Goal: Task Accomplishment & Management: Use online tool/utility

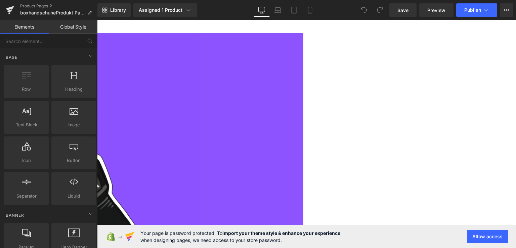
scroll to position [80, 0]
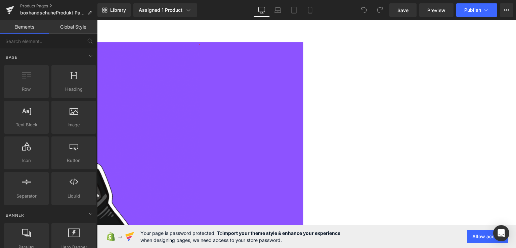
click at [97, 20] on span "(P) Swatches" at bounding box center [97, 20] width 0 height 0
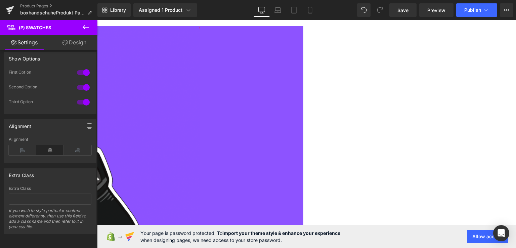
scroll to position [97, 0]
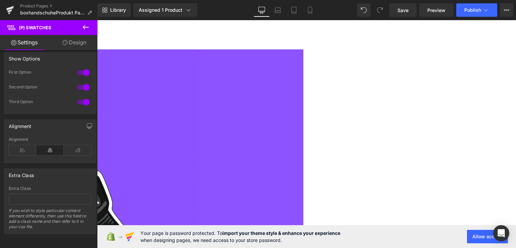
scroll to position [74, 0]
click at [97, 20] on icon at bounding box center [97, 20] width 0 height 0
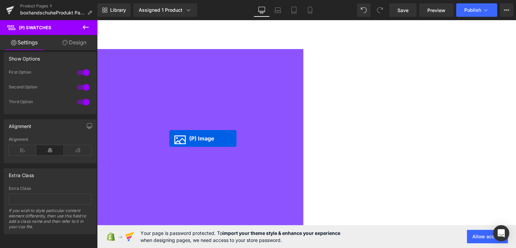
drag, startPoint x: 182, startPoint y: 137, endPoint x: 169, endPoint y: 138, distance: 12.1
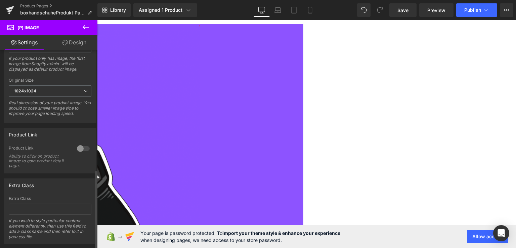
scroll to position [298, 0]
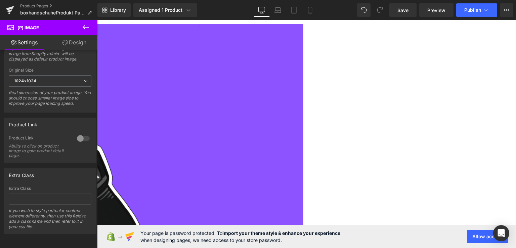
click at [97, 20] on span "(P) Swatches" at bounding box center [97, 20] width 0 height 0
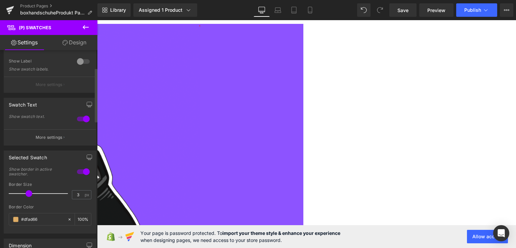
scroll to position [65, 0]
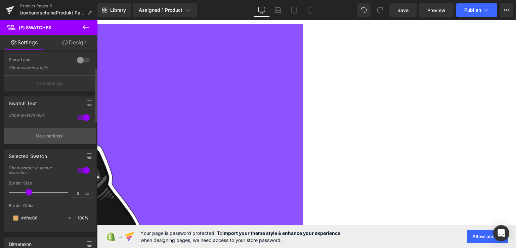
click at [44, 139] on button "More settings" at bounding box center [50, 136] width 92 height 16
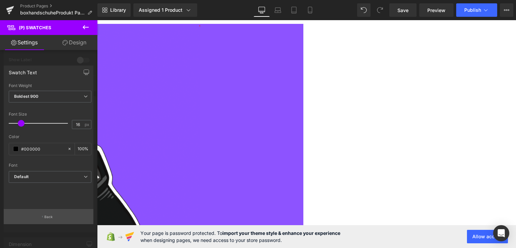
click at [43, 220] on button "Back" at bounding box center [49, 216] width 90 height 15
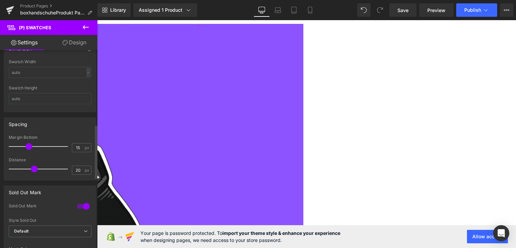
scroll to position [291, 0]
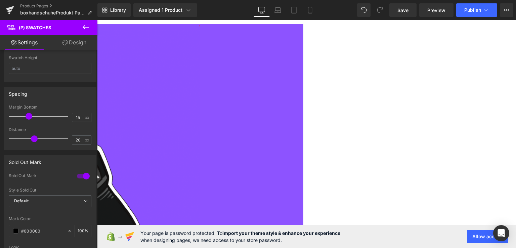
click at [184, 134] on img at bounding box center [45, 197] width 309 height 346
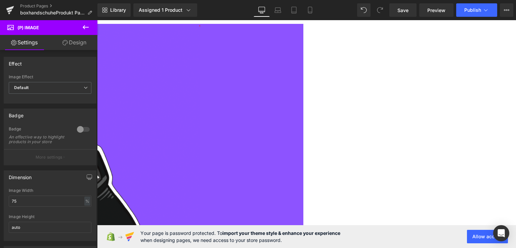
click at [97, 20] on span "(P) Image" at bounding box center [97, 20] width 0 height 0
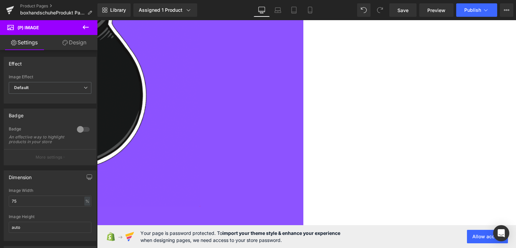
scroll to position [261, 0]
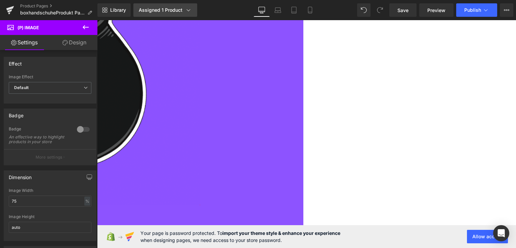
click at [177, 10] on div "Assigned 1 Product" at bounding box center [165, 10] width 53 height 7
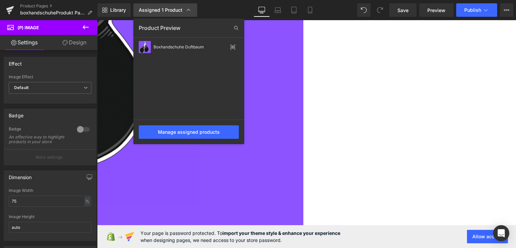
click at [177, 10] on div "Assigned 1 Product" at bounding box center [165, 10] width 53 height 7
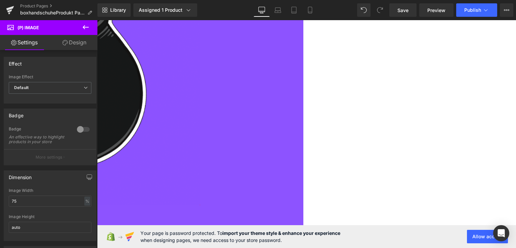
click at [86, 24] on icon at bounding box center [86, 27] width 8 height 8
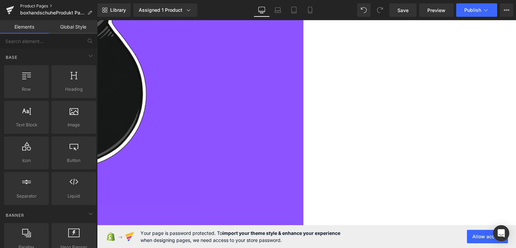
click at [46, 4] on link "Product Pages" at bounding box center [58, 5] width 77 height 5
